Goal: Task Accomplishment & Management: Use online tool/utility

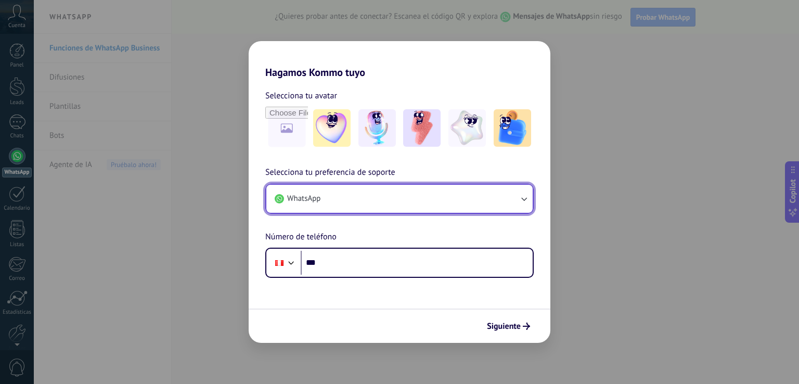
click at [345, 201] on button "WhatsApp" at bounding box center [399, 199] width 266 height 28
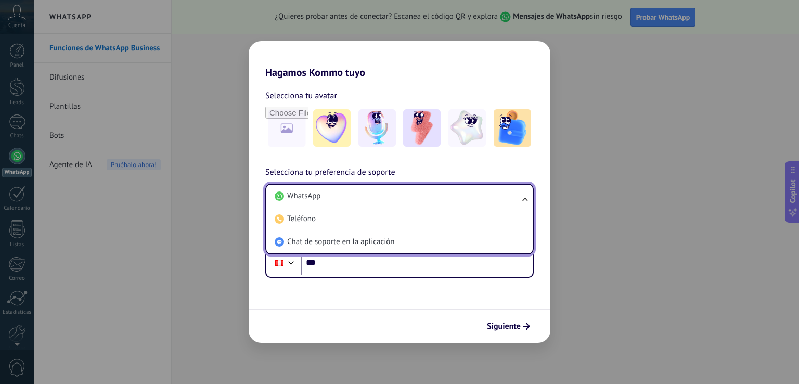
click at [345, 201] on li "WhatsApp" at bounding box center [398, 196] width 254 height 23
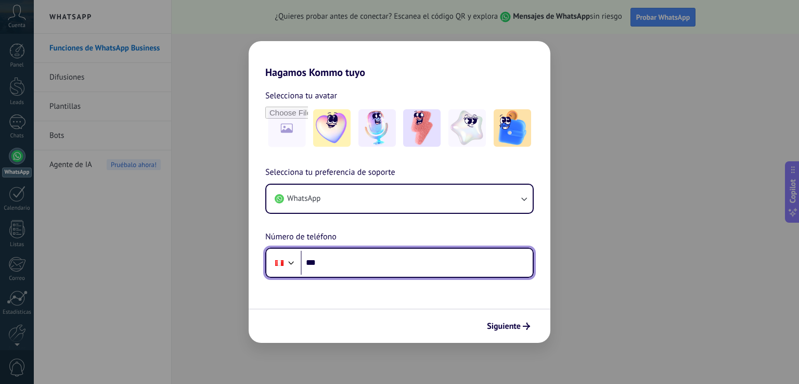
click at [330, 269] on input "***" at bounding box center [417, 263] width 232 height 24
type input "**********"
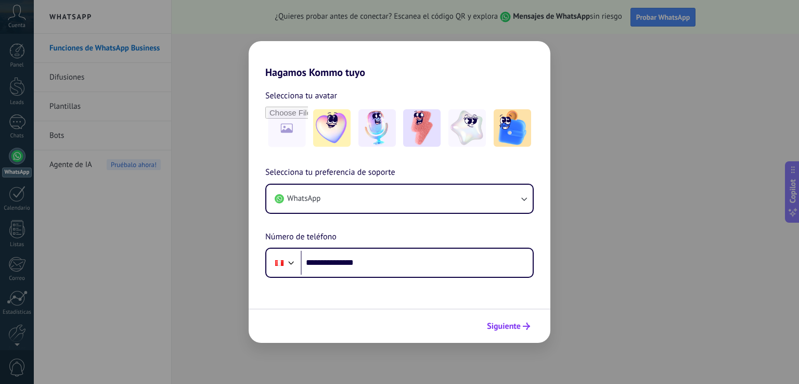
click at [515, 327] on span "Siguiente" at bounding box center [504, 326] width 34 height 7
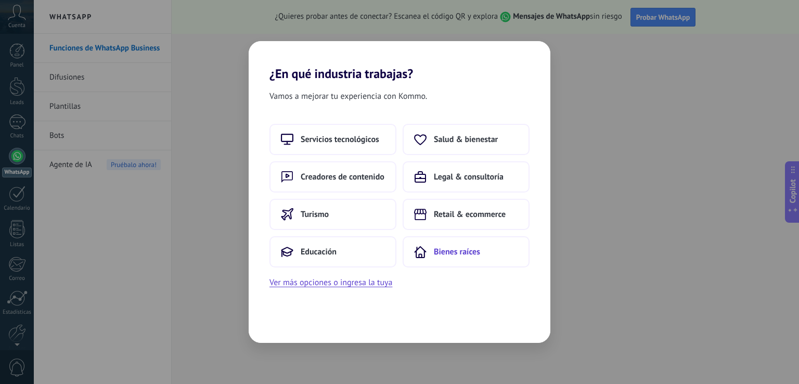
click at [453, 255] on span "Bienes raíces" at bounding box center [457, 252] width 46 height 10
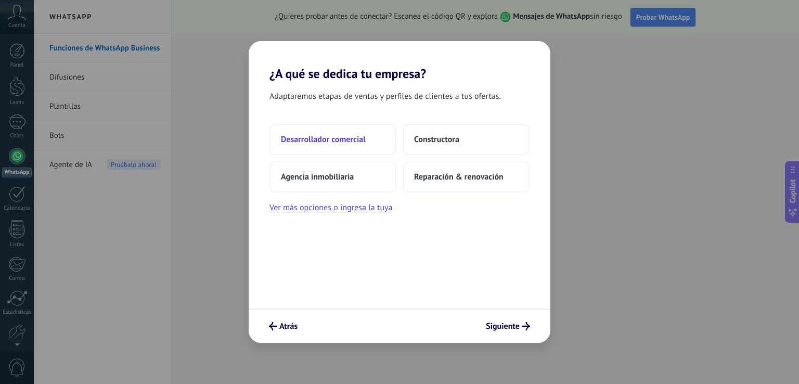
click at [353, 136] on span "Desarrollador comercial" at bounding box center [323, 139] width 85 height 10
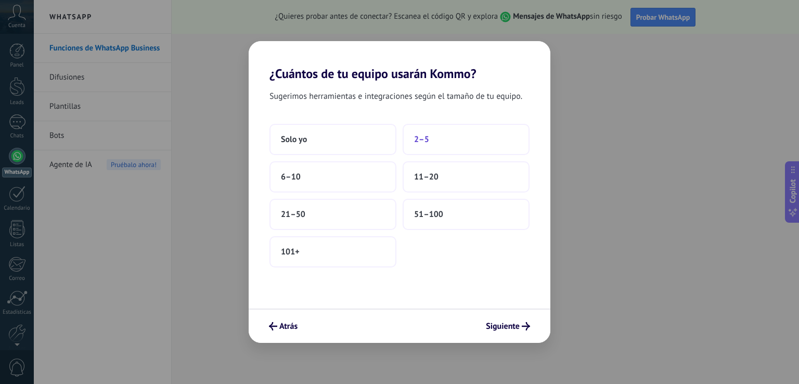
click at [417, 141] on span "2–5" at bounding box center [421, 139] width 15 height 10
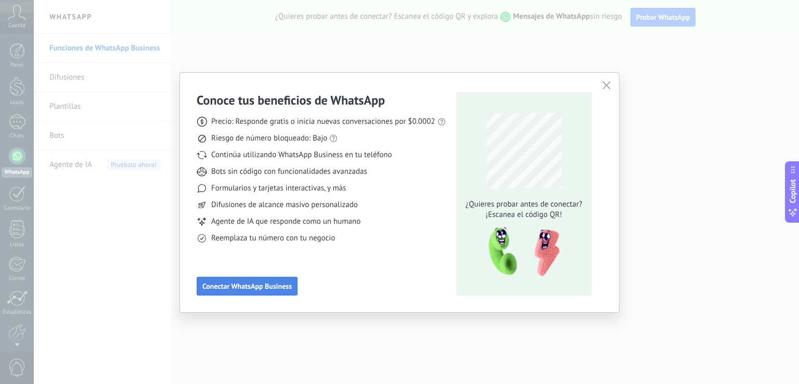
click at [235, 287] on span "Conectar WhatsApp Business" at bounding box center [246, 285] width 89 height 7
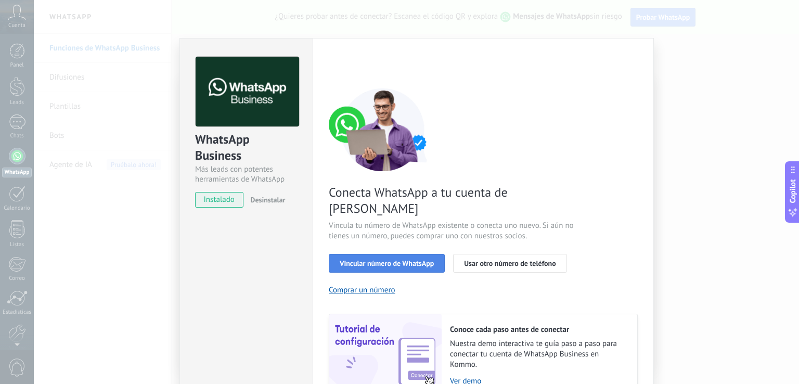
click at [418, 260] on span "Vincular número de WhatsApp" at bounding box center [387, 263] width 94 height 7
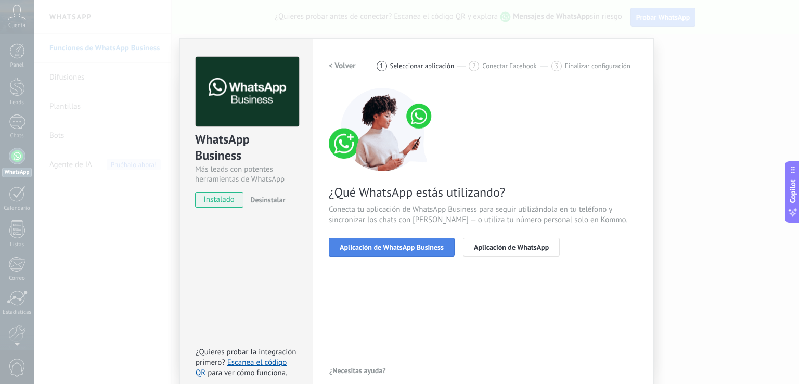
click at [430, 246] on span "Aplicación de WhatsApp Business" at bounding box center [392, 246] width 104 height 7
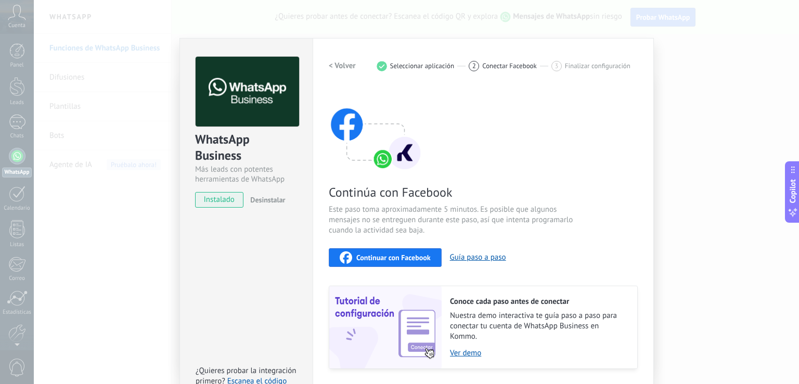
click at [415, 246] on div "Continúa con Facebook Este paso toma aproximadamente 5 minutos. Es posible que …" at bounding box center [483, 228] width 309 height 281
click at [397, 256] on span "Continuar con Facebook" at bounding box center [393, 257] width 74 height 7
click at [660, 176] on div "WhatsApp Business Más leads con potentes herramientas de WhatsApp instalado Des…" at bounding box center [416, 192] width 765 height 384
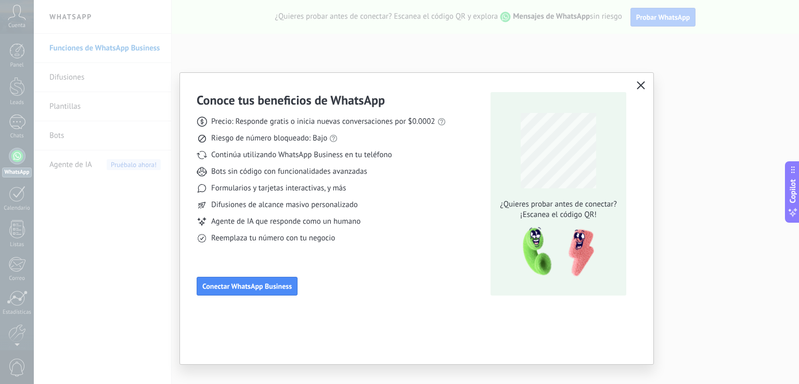
click at [644, 85] on icon "button" at bounding box center [641, 85] width 8 height 8
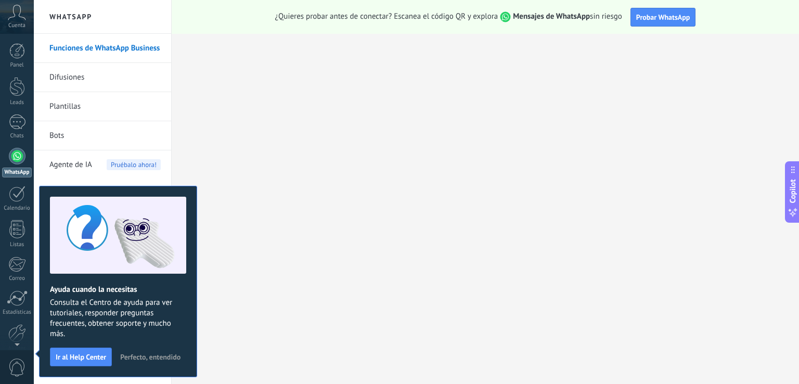
click at [87, 53] on link "Funciones de WhatsApp Business" at bounding box center [104, 48] width 111 height 29
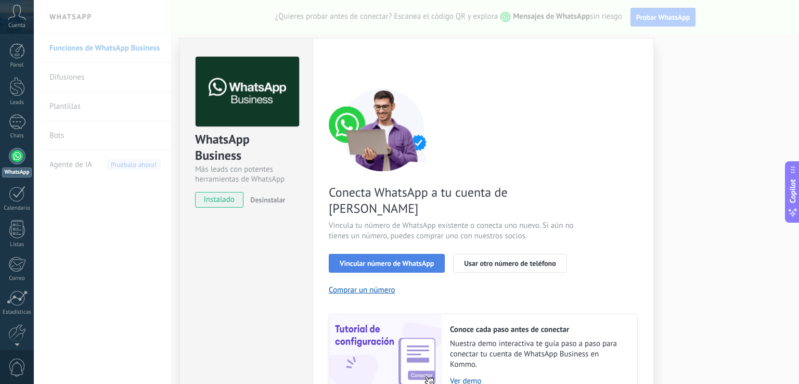
click at [393, 260] on span "Vincular número de WhatsApp" at bounding box center [387, 263] width 94 height 7
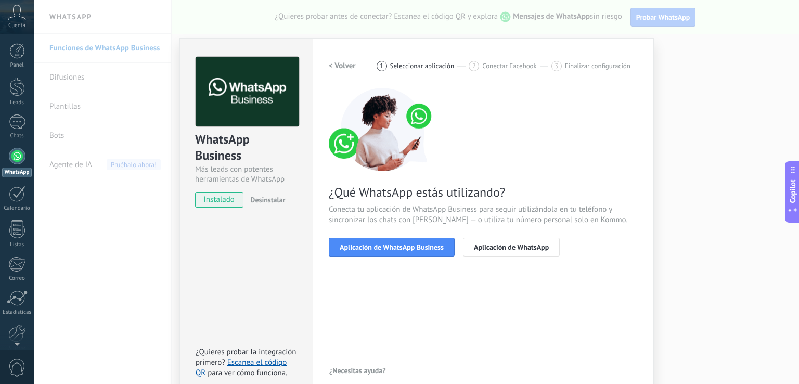
click at [738, 187] on div "WhatsApp Business Más leads con potentes herramientas de WhatsApp instalado Des…" at bounding box center [416, 192] width 765 height 384
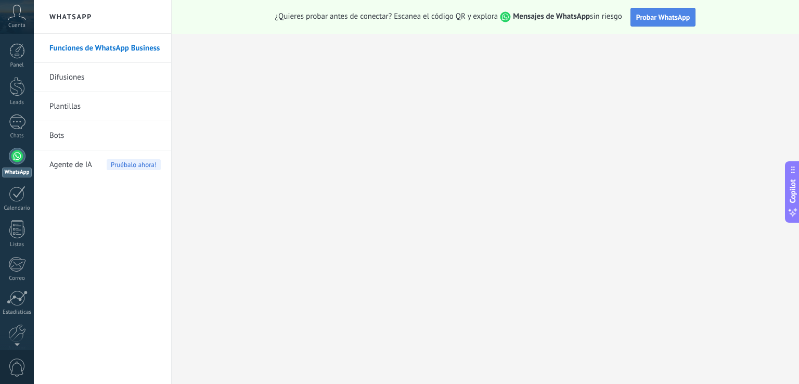
click at [647, 20] on span "Probar WhatsApp" at bounding box center [663, 16] width 54 height 9
